Goal: Task Accomplishment & Management: Manage account settings

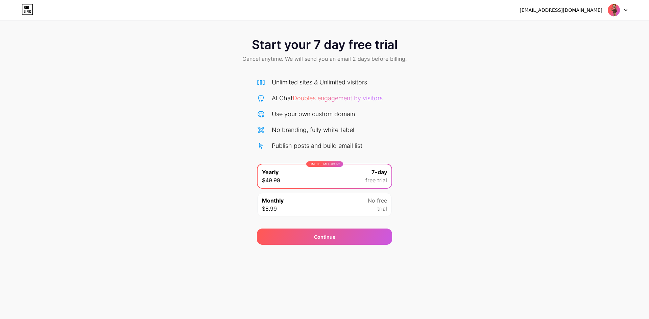
drag, startPoint x: 130, startPoint y: 65, endPoint x: 195, endPoint y: 67, distance: 64.9
click at [131, 65] on div "Start your 7 day free trial Cancel anytime. We will send you an email 2 days be…" at bounding box center [324, 51] width 649 height 40
click at [18, 14] on div "[EMAIL_ADDRESS][DOMAIN_NAME] Logout" at bounding box center [324, 10] width 649 height 12
click at [24, 10] on icon at bounding box center [27, 9] width 11 height 11
